Goal: Task Accomplishment & Management: Use online tool/utility

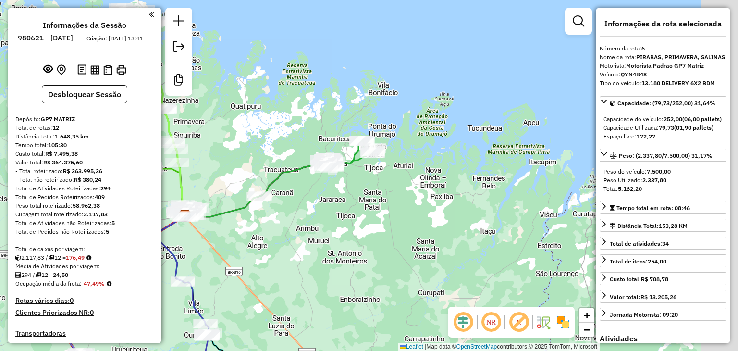
select select "**********"
click at [494, 160] on div "Janela de atendimento Grade de atendimento Capacidade Transportadoras Veículos …" at bounding box center [369, 175] width 738 height 351
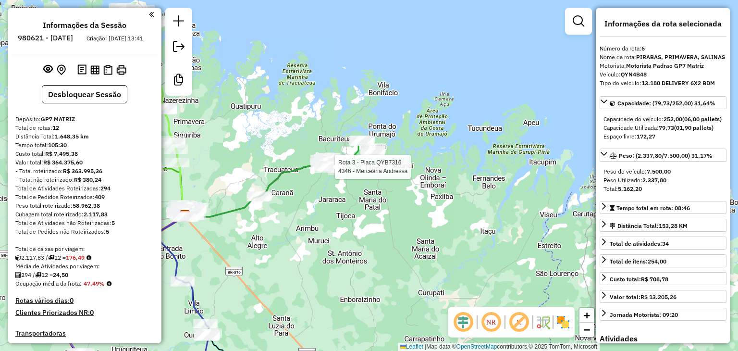
scroll to position [621, 0]
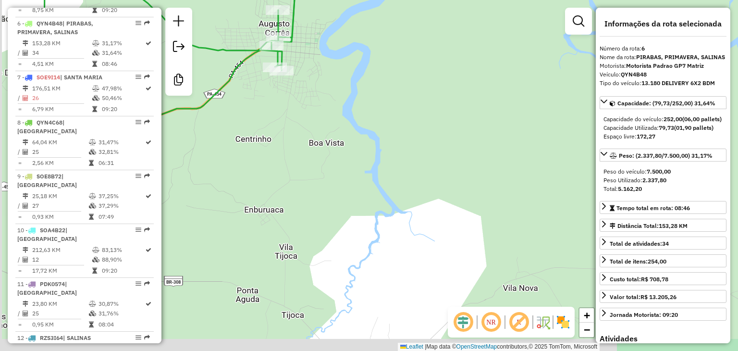
drag, startPoint x: 366, startPoint y: 120, endPoint x: 515, endPoint y: 89, distance: 152.6
click at [494, 91] on div "Janela de atendimento Grade de atendimento Capacidade Transportadoras Veículos …" at bounding box center [369, 175] width 738 height 351
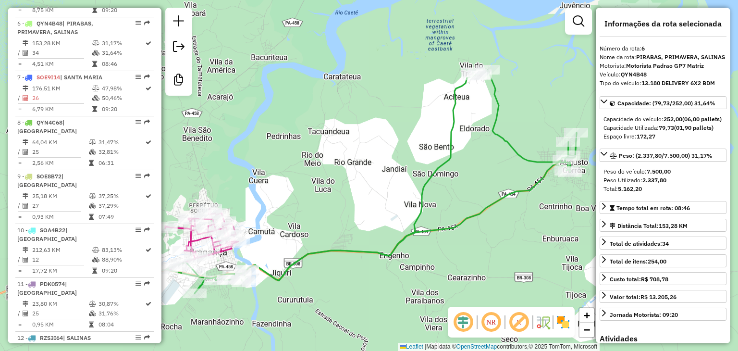
drag, startPoint x: 399, startPoint y: 156, endPoint x: 560, endPoint y: 241, distance: 182.1
click at [560, 241] on div "Janela de atendimento Grade de atendimento Capacidade Transportadoras Veículos …" at bounding box center [369, 175] width 738 height 351
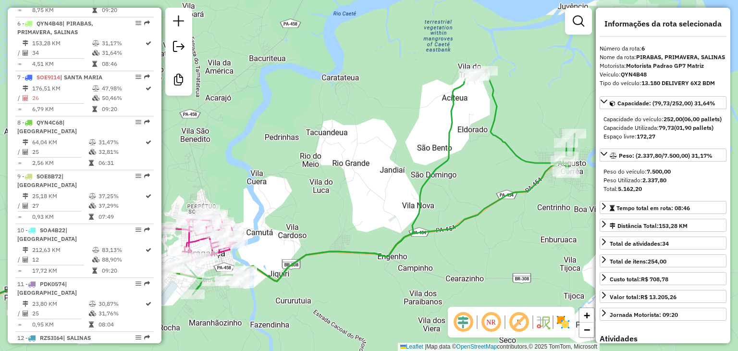
drag, startPoint x: 531, startPoint y: 133, endPoint x: 512, endPoint y: 144, distance: 21.8
click at [512, 144] on div "Rota 3 - Placa QYB7316 4042 - Mercadinho Do Mauric Janela de atendimento Grade …" at bounding box center [369, 175] width 738 height 351
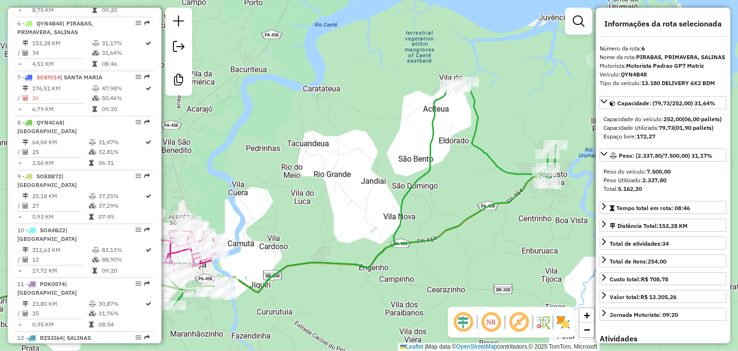
drag, startPoint x: 384, startPoint y: 299, endPoint x: 454, endPoint y: 205, distance: 117.8
click at [431, 237] on div "Janela de atendimento Grade de atendimento Capacidade Transportadoras Veículos …" at bounding box center [369, 175] width 738 height 351
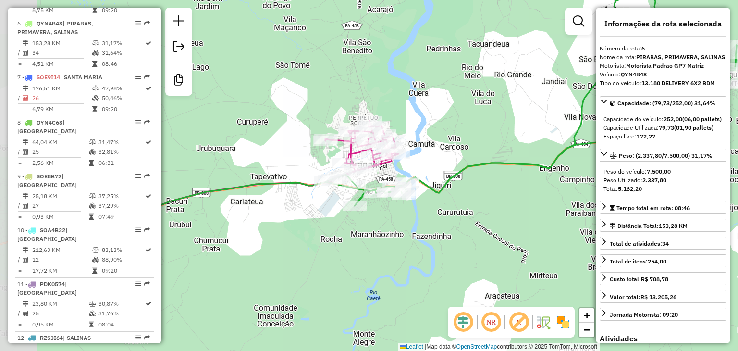
drag, startPoint x: 280, startPoint y: 259, endPoint x: 404, endPoint y: 232, distance: 126.3
click at [404, 232] on div "Janela de atendimento Grade de atendimento Capacidade Transportadoras Veículos …" at bounding box center [369, 175] width 738 height 351
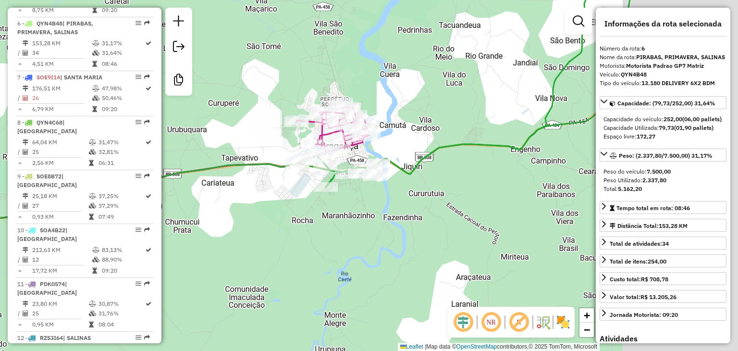
drag, startPoint x: 335, startPoint y: 95, endPoint x: 179, endPoint y: 97, distance: 155.7
click at [179, 97] on div "Janela de atendimento Grade de atendimento Capacidade Transportadoras Veículos …" at bounding box center [369, 175] width 738 height 351
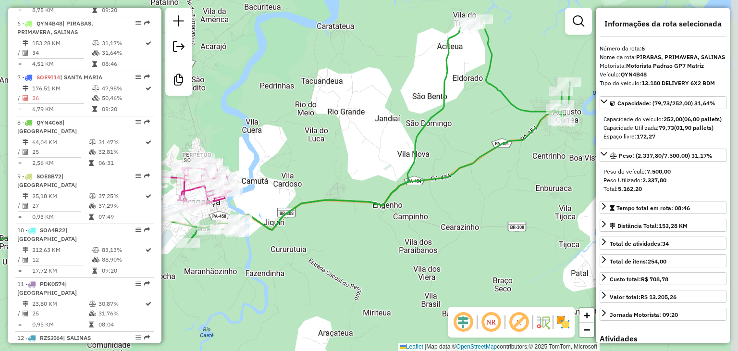
drag, startPoint x: 448, startPoint y: 99, endPoint x: 317, endPoint y: 160, distance: 144.3
click at [317, 160] on div "Janela de atendimento Grade de atendimento Capacidade Transportadoras Veículos …" at bounding box center [369, 175] width 738 height 351
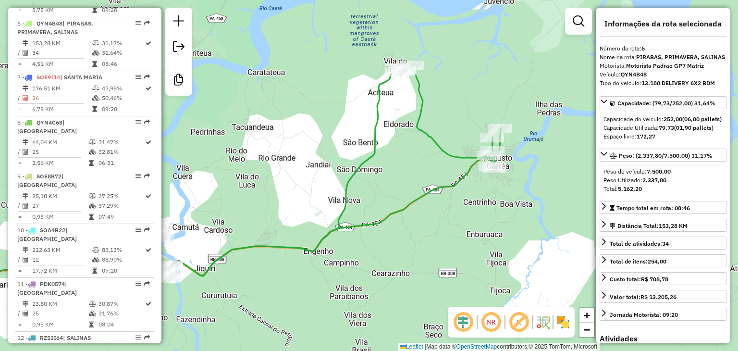
drag, startPoint x: 479, startPoint y: 134, endPoint x: 435, endPoint y: 174, distance: 59.6
click at [435, 174] on div "Janela de atendimento Grade de atendimento Capacidade Transportadoras Veículos …" at bounding box center [369, 175] width 738 height 351
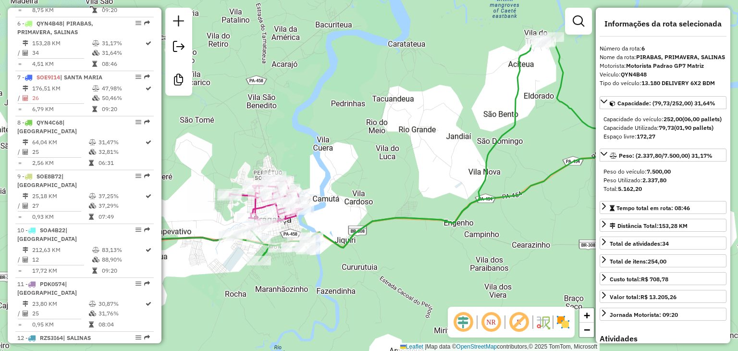
drag, startPoint x: 300, startPoint y: 189, endPoint x: 435, endPoint y: 162, distance: 137.6
click at [435, 162] on div "Janela de atendimento Grade de atendimento Capacidade Transportadoras Veículos …" at bounding box center [369, 175] width 738 height 351
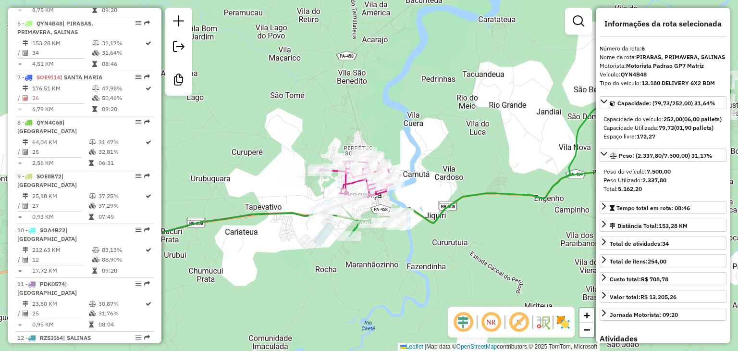
drag, startPoint x: 340, startPoint y: 271, endPoint x: 440, endPoint y: 245, distance: 102.9
click at [440, 245] on div "Janela de atendimento Grade de atendimento Capacidade Transportadoras Veículos …" at bounding box center [369, 175] width 738 height 351
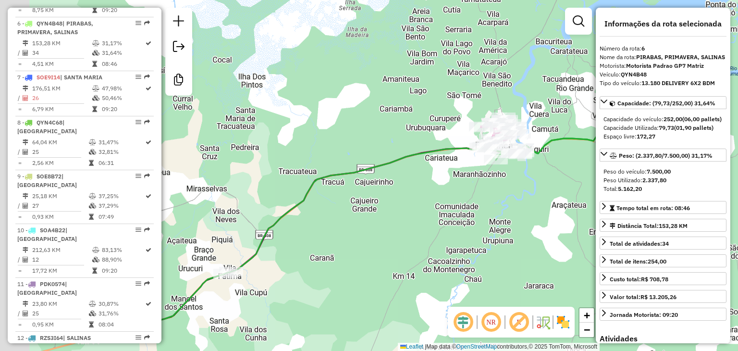
drag, startPoint x: 279, startPoint y: 199, endPoint x: 226, endPoint y: 218, distance: 56.5
click at [475, 156] on div "Janela de atendimento Grade de atendimento Capacidade Transportadoras Veículos …" at bounding box center [369, 175] width 738 height 351
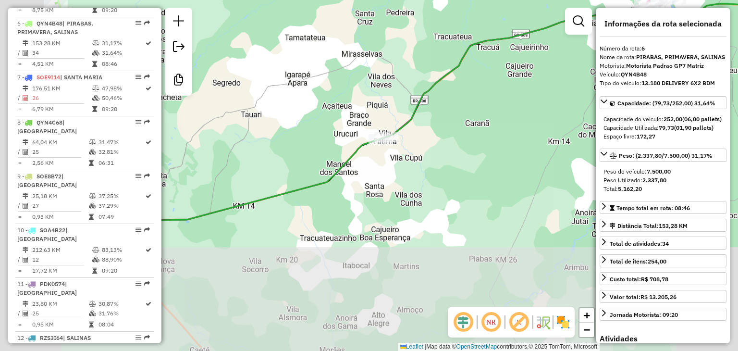
drag, startPoint x: 235, startPoint y: 220, endPoint x: 361, endPoint y: 107, distance: 169.5
click at [358, 99] on div "Janela de atendimento Grade de atendimento Capacidade Transportadoras Veículos …" at bounding box center [369, 175] width 738 height 351
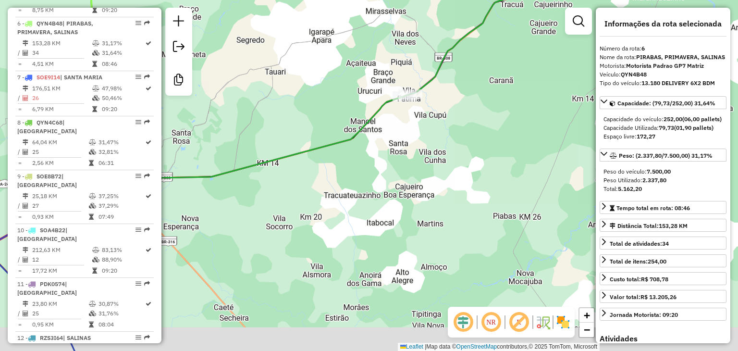
drag, startPoint x: 260, startPoint y: 223, endPoint x: 331, endPoint y: 84, distance: 156.9
click at [331, 84] on div "Janela de atendimento Grade de atendimento Capacidade Transportadoras Veículos …" at bounding box center [369, 175] width 738 height 351
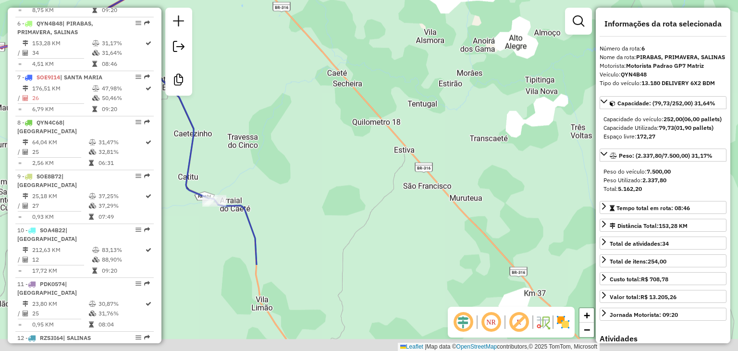
drag, startPoint x: 348, startPoint y: 239, endPoint x: 425, endPoint y: 58, distance: 196.4
click at [425, 59] on div "Janela de atendimento Grade de atendimento Capacidade Transportadoras Veículos …" at bounding box center [369, 175] width 738 height 351
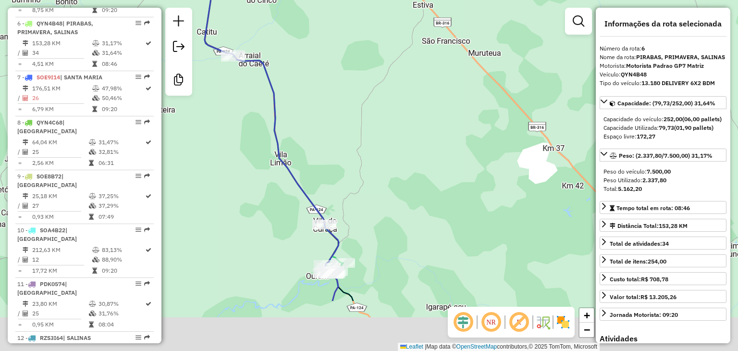
drag, startPoint x: 390, startPoint y: 233, endPoint x: 385, endPoint y: 94, distance: 139.5
click at [384, 89] on div "Janela de atendimento Grade de atendimento Capacidade Transportadoras Veículos …" at bounding box center [369, 175] width 738 height 351
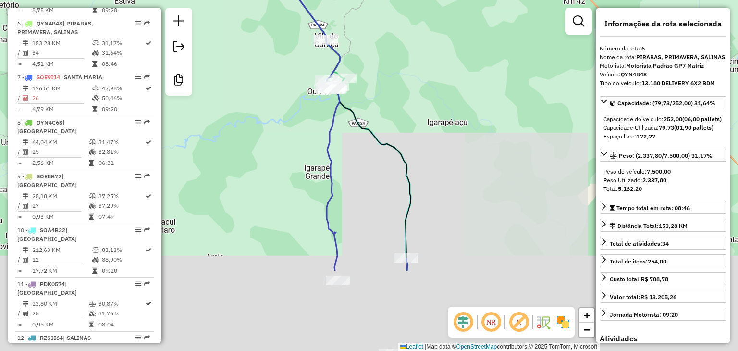
drag, startPoint x: 386, startPoint y: 245, endPoint x: 385, endPoint y: 117, distance: 128.3
click at [385, 117] on div "Janela de atendimento Grade de atendimento Capacidade Transportadoras Veículos …" at bounding box center [369, 175] width 738 height 351
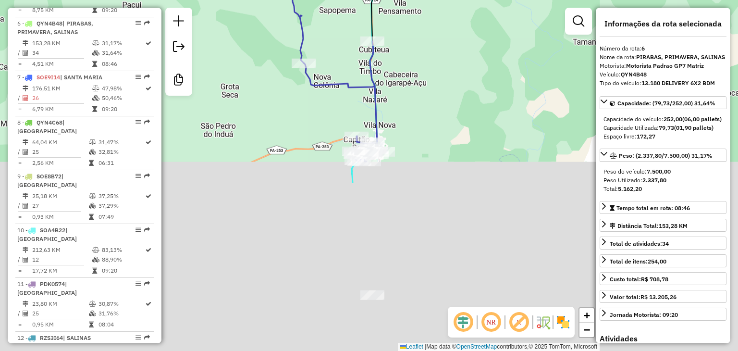
drag, startPoint x: 416, startPoint y: 162, endPoint x: 389, endPoint y: -23, distance: 187.1
click at [389, 0] on html "Aguarde... Pop-up bloqueado! Seu navegador bloqueou automáticamente a abertura …" at bounding box center [369, 175] width 738 height 351
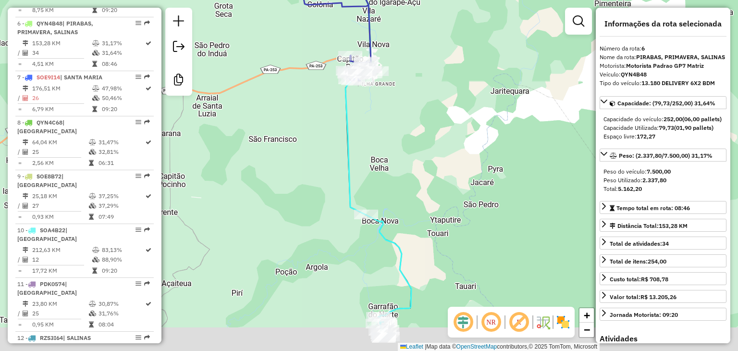
drag, startPoint x: 423, startPoint y: 142, endPoint x: 419, endPoint y: 80, distance: 62.2
click at [419, 80] on div "Janela de atendimento Grade de atendimento Capacidade Transportadoras Veículos …" at bounding box center [369, 175] width 738 height 351
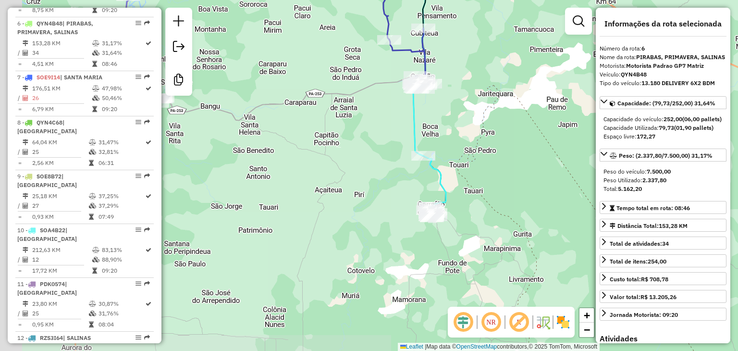
drag, startPoint x: 330, startPoint y: 156, endPoint x: 510, endPoint y: 176, distance: 181.3
click at [510, 175] on div "Janela de atendimento Grade de atendimento Capacidade Transportadoras Veículos …" at bounding box center [369, 175] width 738 height 351
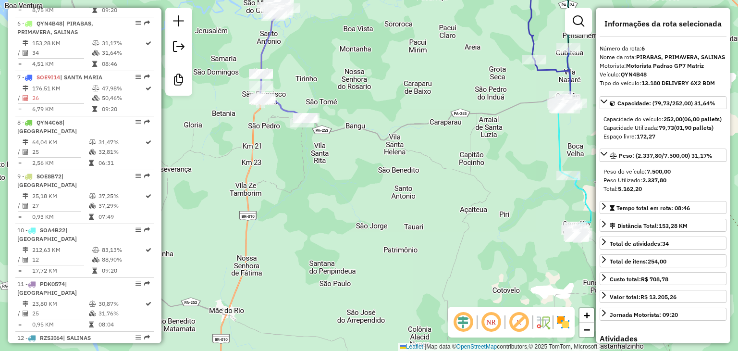
drag, startPoint x: 309, startPoint y: 63, endPoint x: 332, endPoint y: 124, distance: 65.7
click at [310, 65] on div "Janela de atendimento Grade de atendimento Capacidade Transportadoras Veículos …" at bounding box center [369, 175] width 738 height 351
click at [321, 96] on div "Janela de atendimento Grade de atendimento Capacidade Transportadoras Veículos …" at bounding box center [369, 175] width 738 height 351
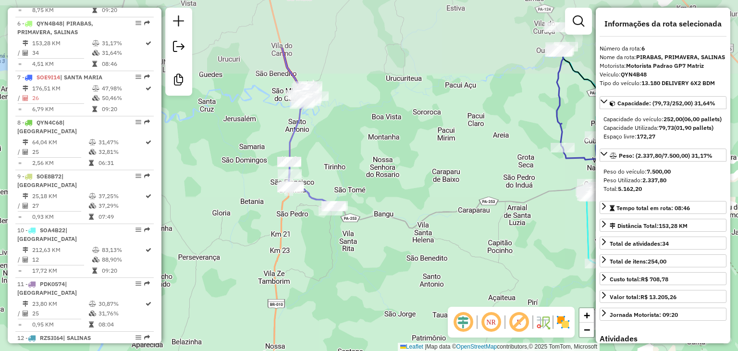
drag, startPoint x: 332, startPoint y: 124, endPoint x: 356, endPoint y: 202, distance: 81.6
click at [356, 202] on div "Janela de atendimento Grade de atendimento Capacidade Transportadoras Veículos …" at bounding box center [369, 175] width 738 height 351
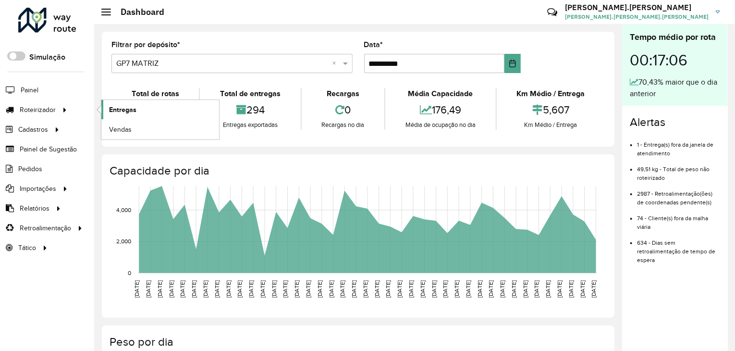
click at [137, 116] on link "Entregas" at bounding box center [160, 109] width 118 height 19
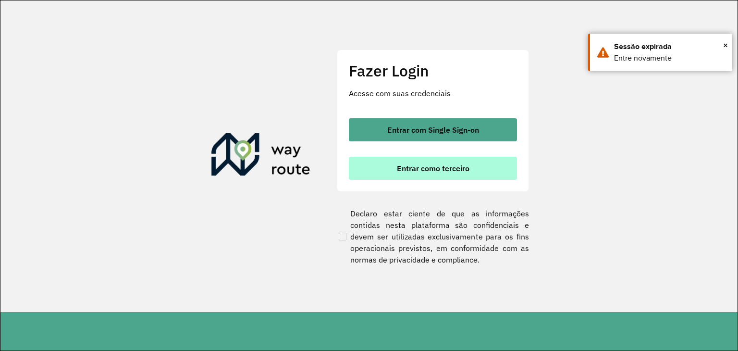
click at [449, 162] on button "Entrar como terceiro" at bounding box center [433, 168] width 168 height 23
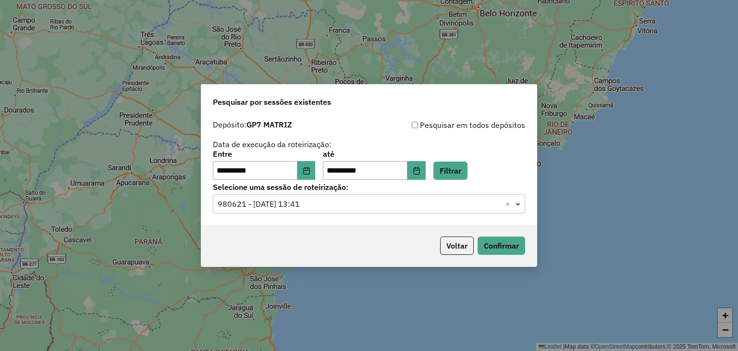
click at [521, 201] on span at bounding box center [519, 204] width 12 height 12
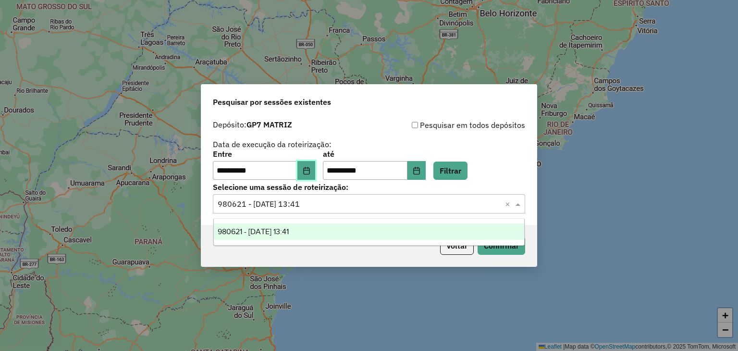
click at [310, 170] on icon "Choose Date" at bounding box center [306, 171] width 6 height 8
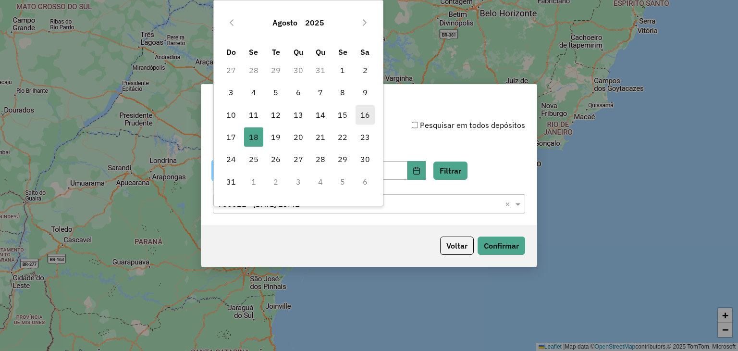
click at [360, 115] on span "16" at bounding box center [365, 114] width 19 height 19
type input "**********"
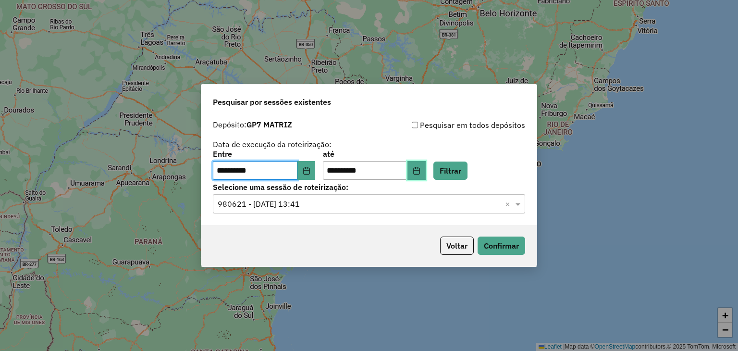
click at [426, 176] on button "Choose Date" at bounding box center [417, 170] width 18 height 19
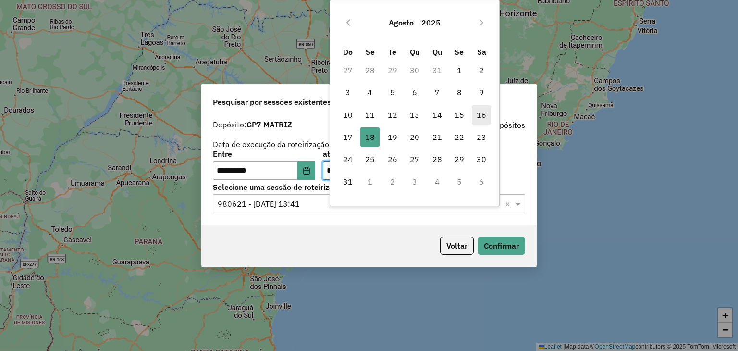
click at [483, 120] on span "16" at bounding box center [481, 114] width 19 height 19
type input "**********"
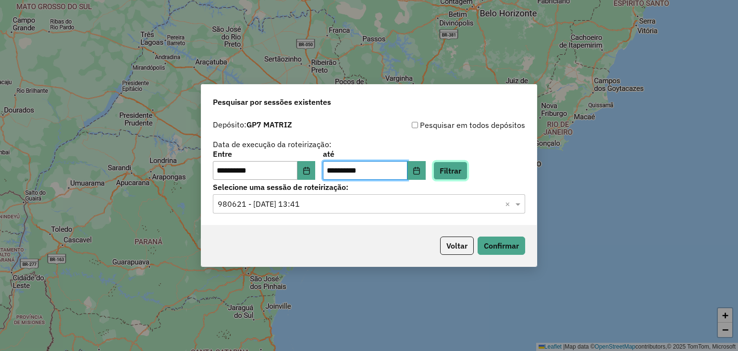
click at [460, 173] on button "Filtrar" at bounding box center [451, 170] width 34 height 18
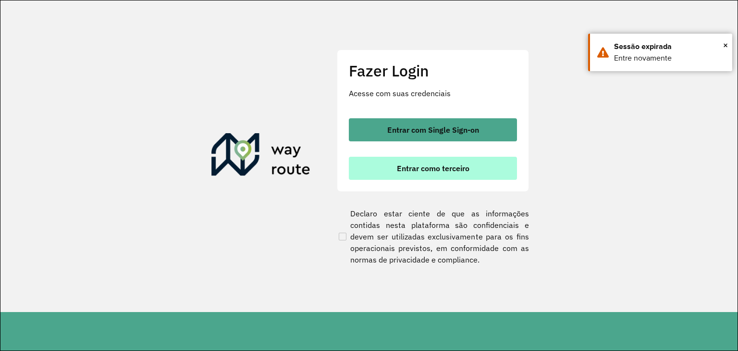
click at [467, 174] on button "Entrar como terceiro" at bounding box center [433, 168] width 168 height 23
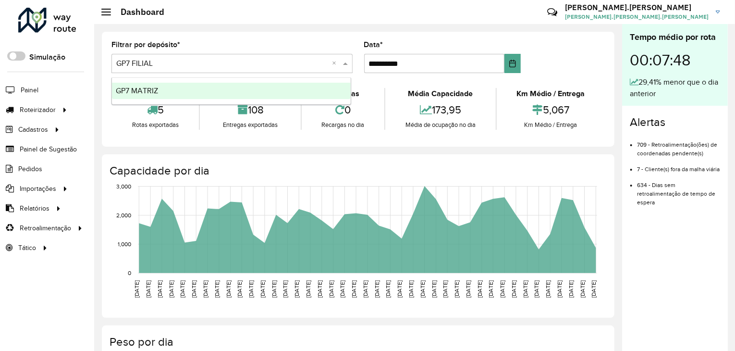
click at [343, 64] on span at bounding box center [347, 64] width 12 height 12
click at [212, 92] on div "GP7 MATRIZ" at bounding box center [231, 91] width 239 height 16
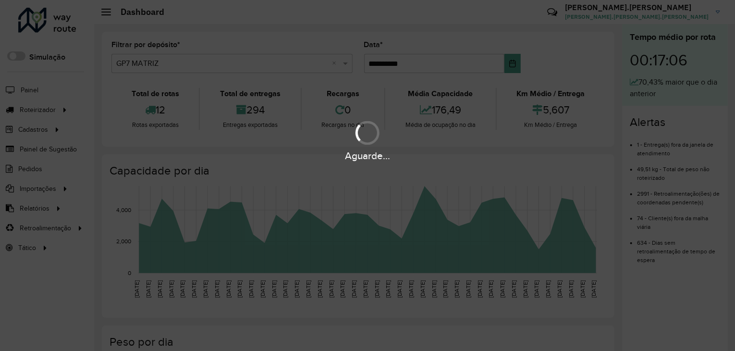
click at [60, 105] on div "Aguarde..." at bounding box center [367, 175] width 735 height 351
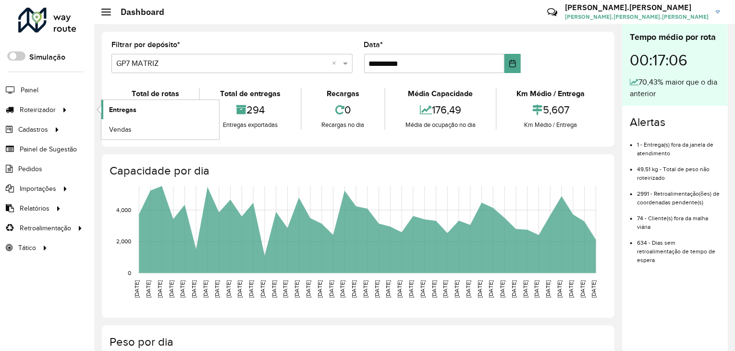
click at [133, 106] on span "Entregas" at bounding box center [122, 110] width 27 height 10
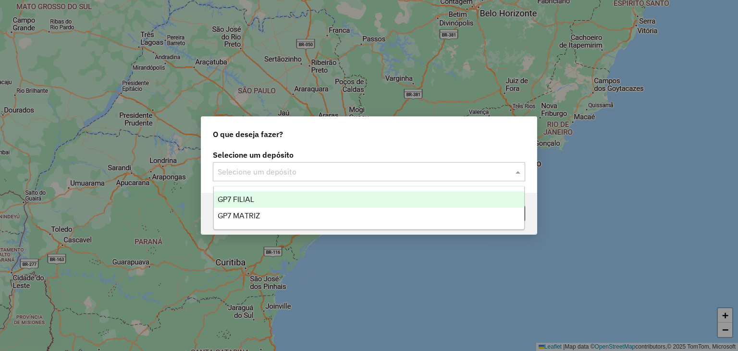
click at [479, 172] on input "text" at bounding box center [360, 172] width 284 height 12
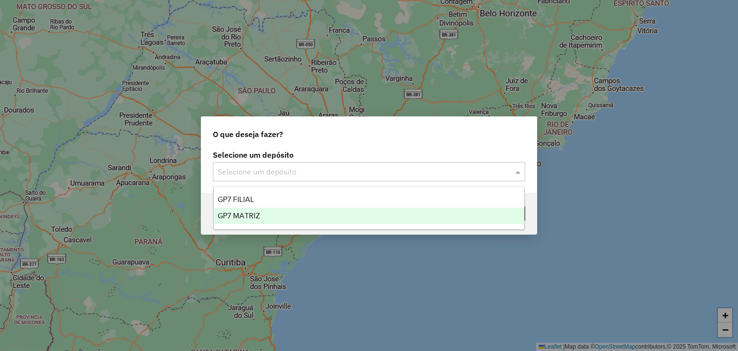
click at [294, 219] on div "GP7 MATRIZ" at bounding box center [369, 216] width 311 height 16
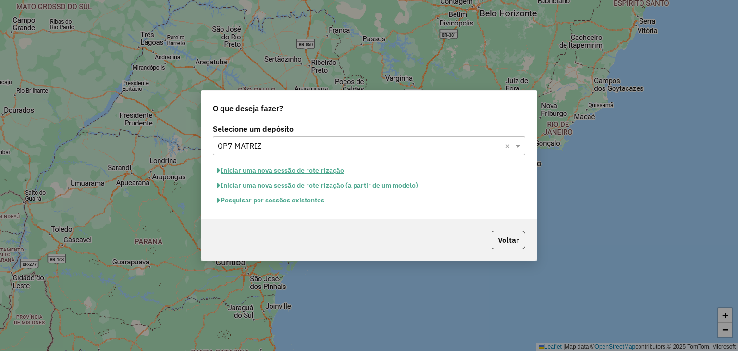
click at [304, 201] on button "Pesquisar por sessões existentes" at bounding box center [271, 200] width 116 height 15
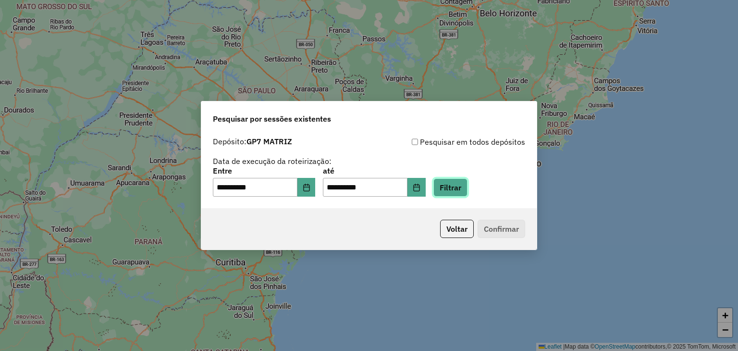
click at [468, 183] on button "Filtrar" at bounding box center [451, 187] width 34 height 18
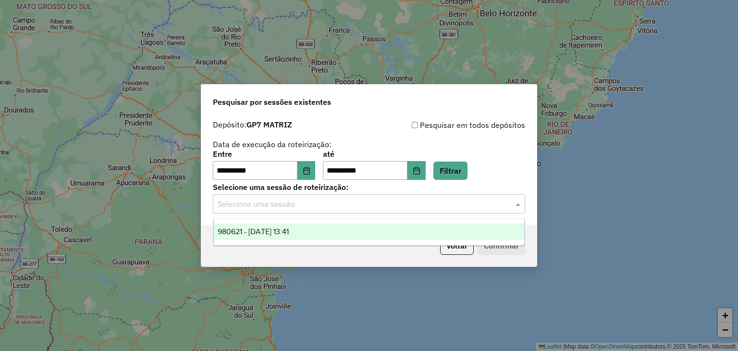
click at [472, 196] on div "Selecione uma sessão" at bounding box center [369, 203] width 312 height 19
click at [383, 231] on div "980621 - 18/08/2025 13:41" at bounding box center [369, 231] width 311 height 16
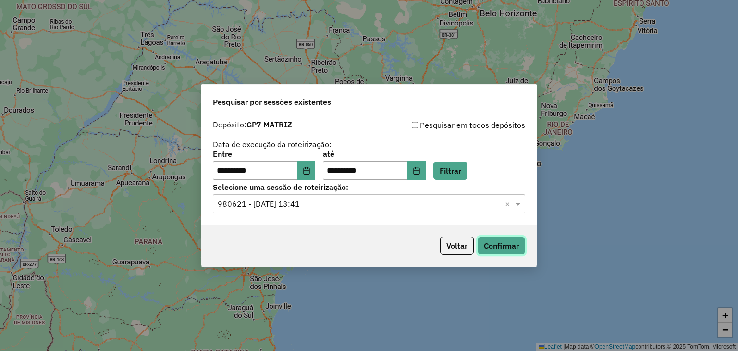
click at [524, 246] on button "Confirmar" at bounding box center [502, 245] width 48 height 18
